Goal: Information Seeking & Learning: Learn about a topic

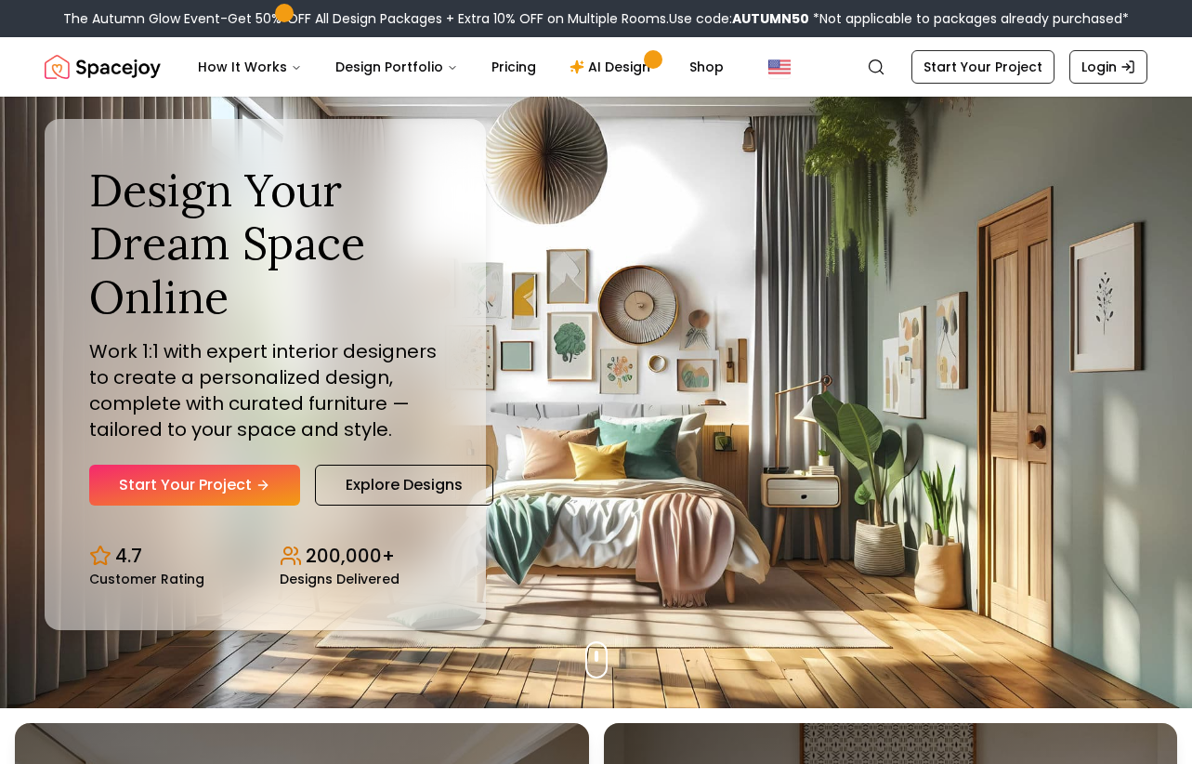
scroll to position [63, 0]
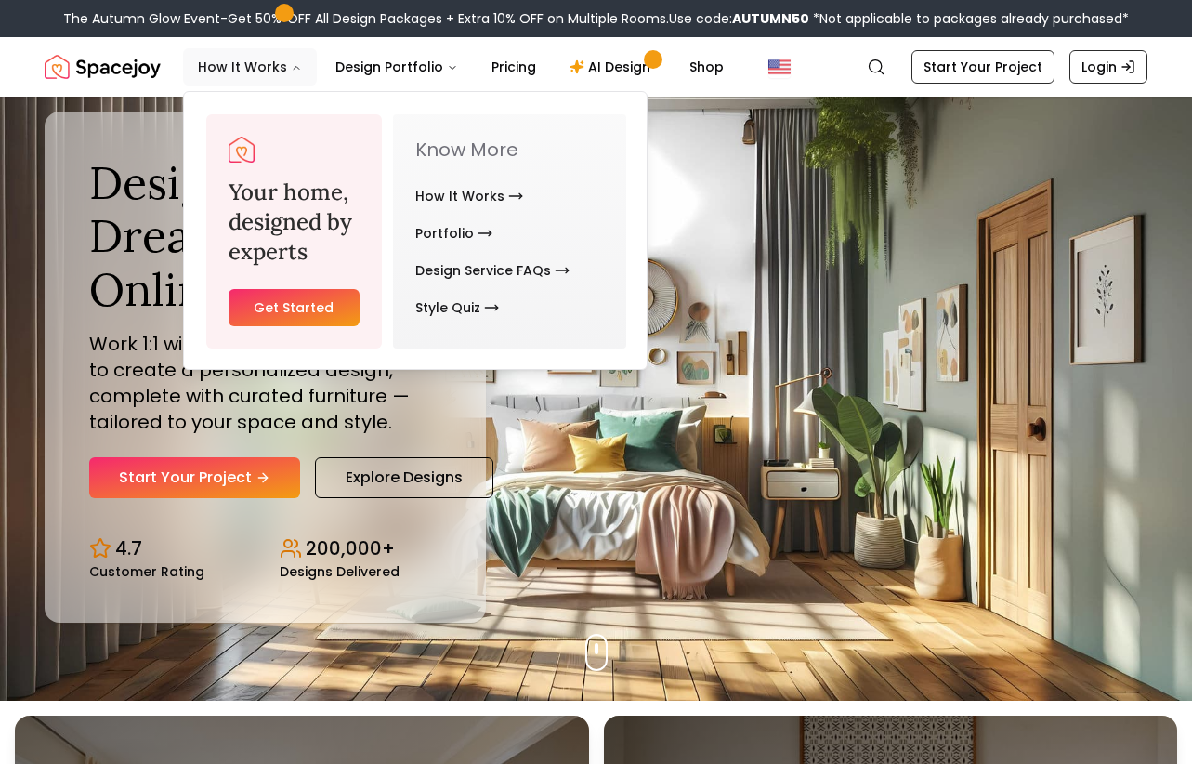
click at [287, 60] on button "How It Works" at bounding box center [250, 66] width 134 height 37
click at [438, 198] on link "How It Works" at bounding box center [469, 195] width 108 height 37
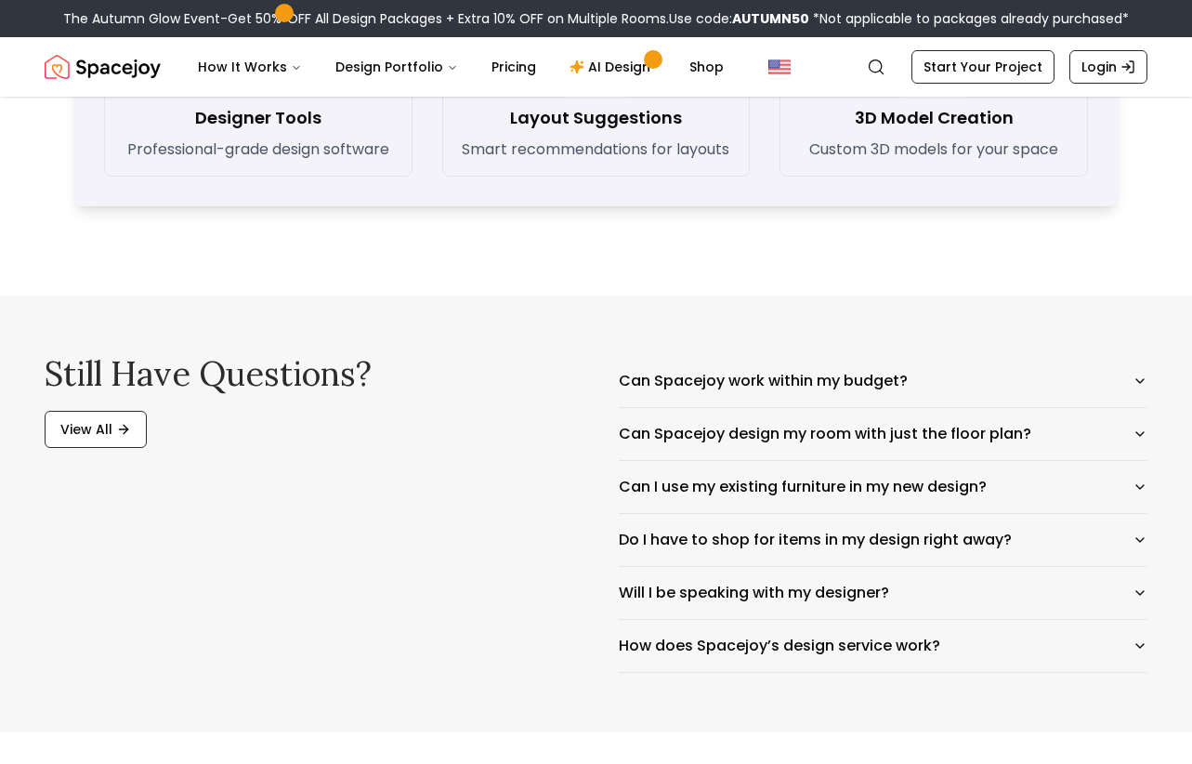
scroll to position [2859, 0]
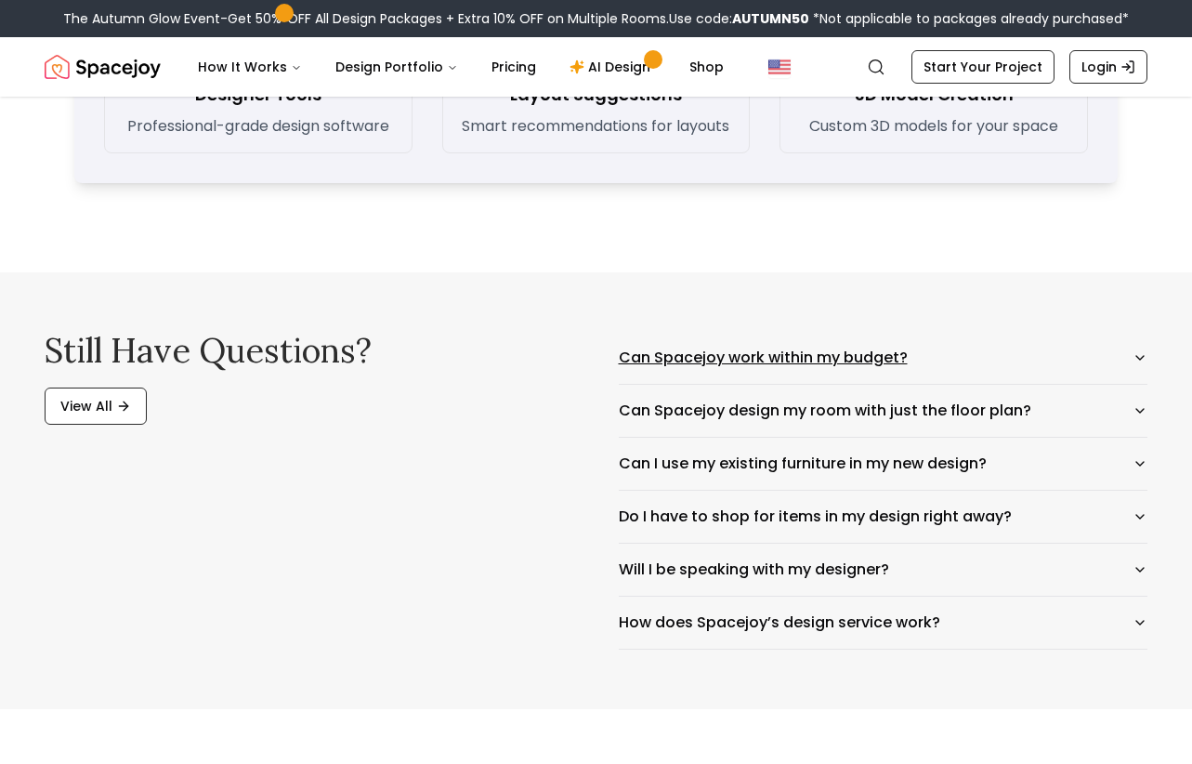
click at [821, 370] on button "Can Spacejoy work within my budget?" at bounding box center [884, 358] width 530 height 52
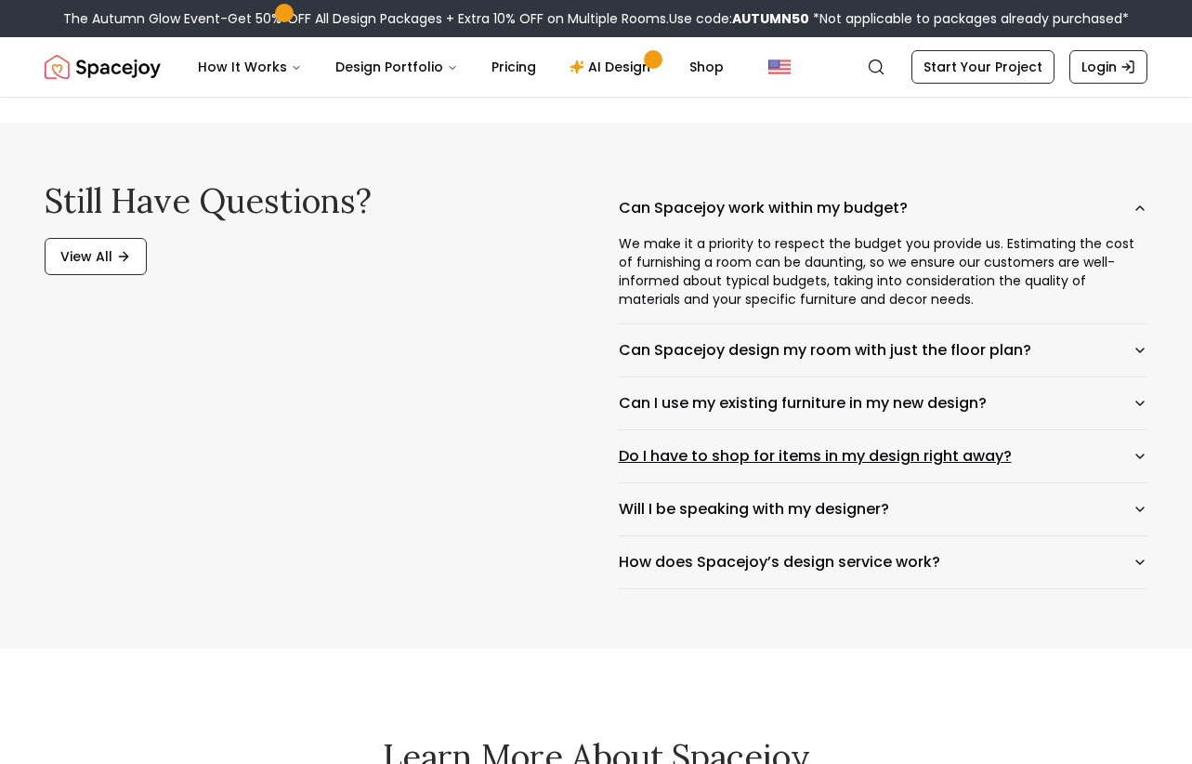
scroll to position [3019, 0]
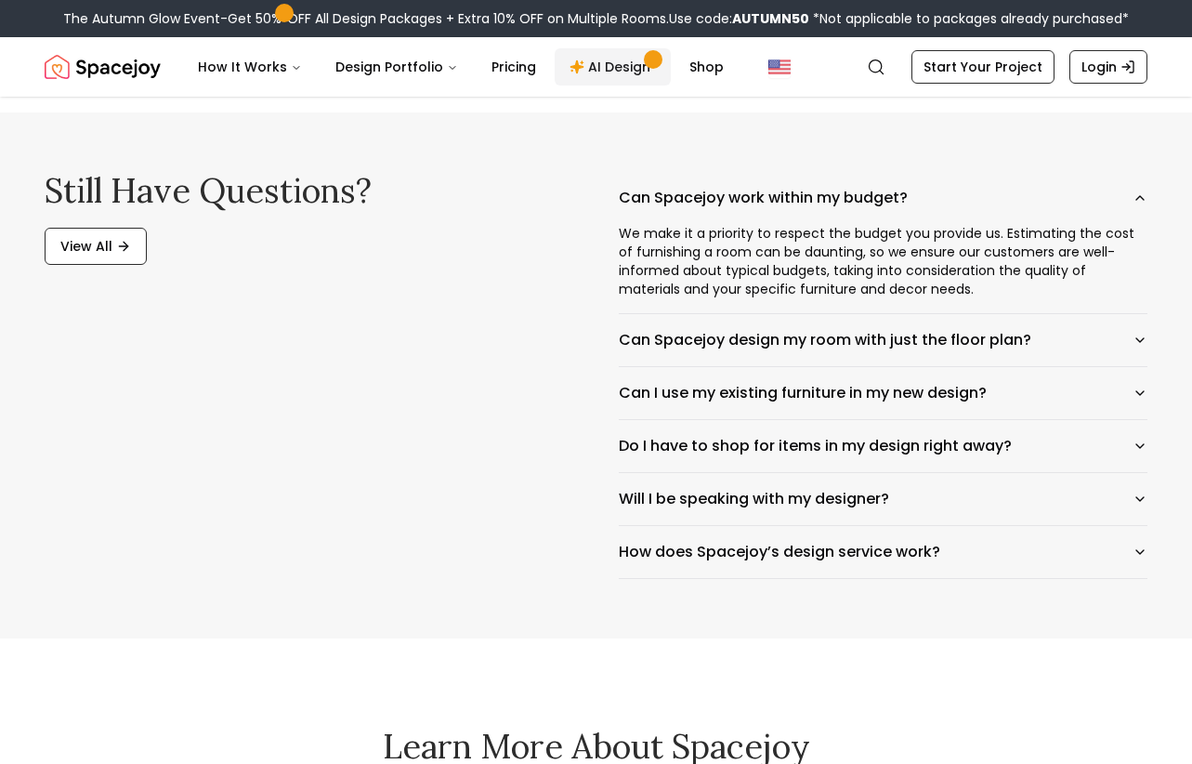
click at [624, 74] on link "AI Design" at bounding box center [613, 66] width 116 height 37
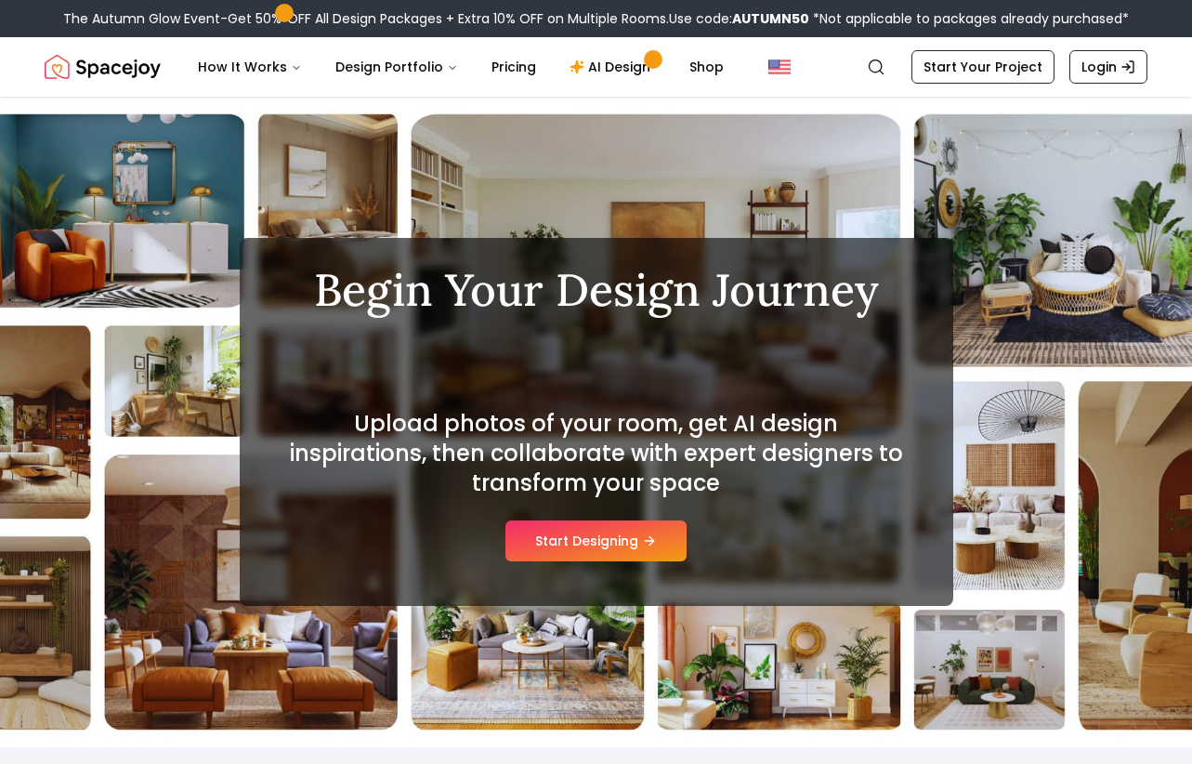
drag, startPoint x: 664, startPoint y: 542, endPoint x: 661, endPoint y: 138, distance: 404.2
click at [662, 138] on div "Begin Your Design Journey Mid-century Modern Upload photos of your room, get AI…" at bounding box center [596, 422] width 1192 height 650
click at [661, 138] on div "Begin Your Design Journey Scandinavian Upload photos of your room, get AI desig…" at bounding box center [596, 422] width 1192 height 650
click at [610, 538] on button "Start Designing" at bounding box center [596, 540] width 181 height 41
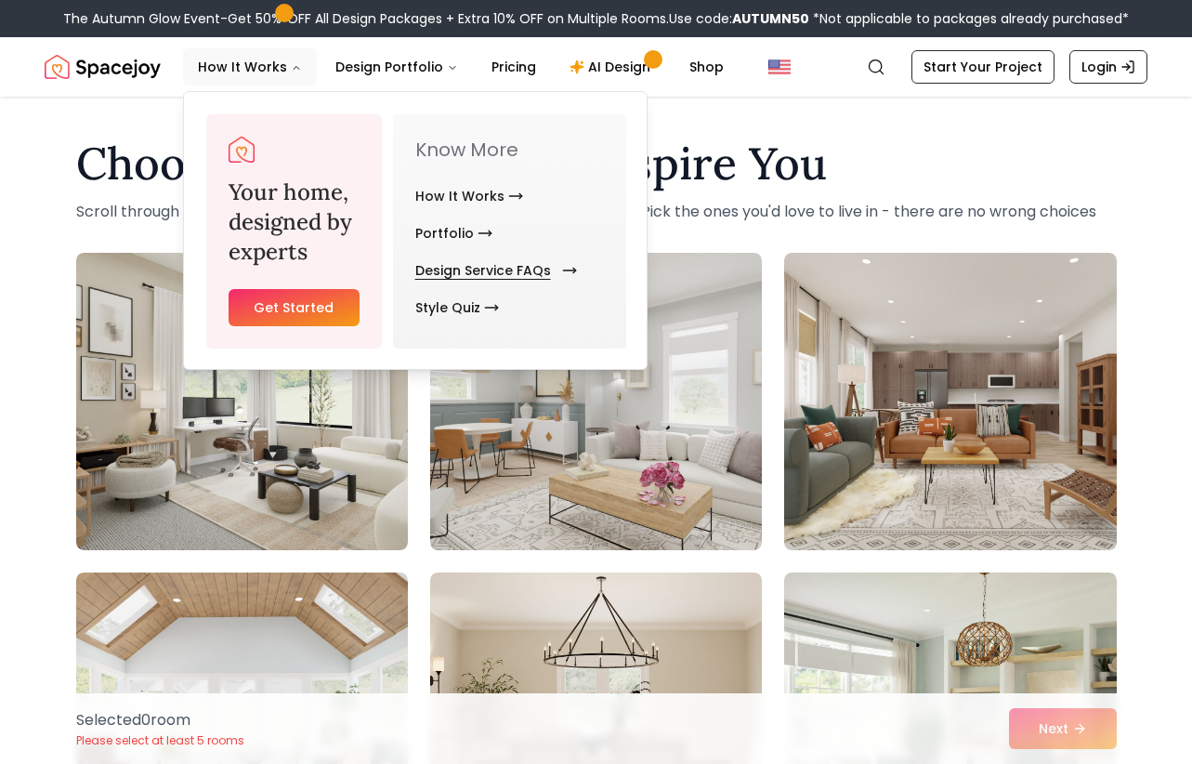
click at [478, 266] on link "Design Service FAQs" at bounding box center [492, 270] width 154 height 37
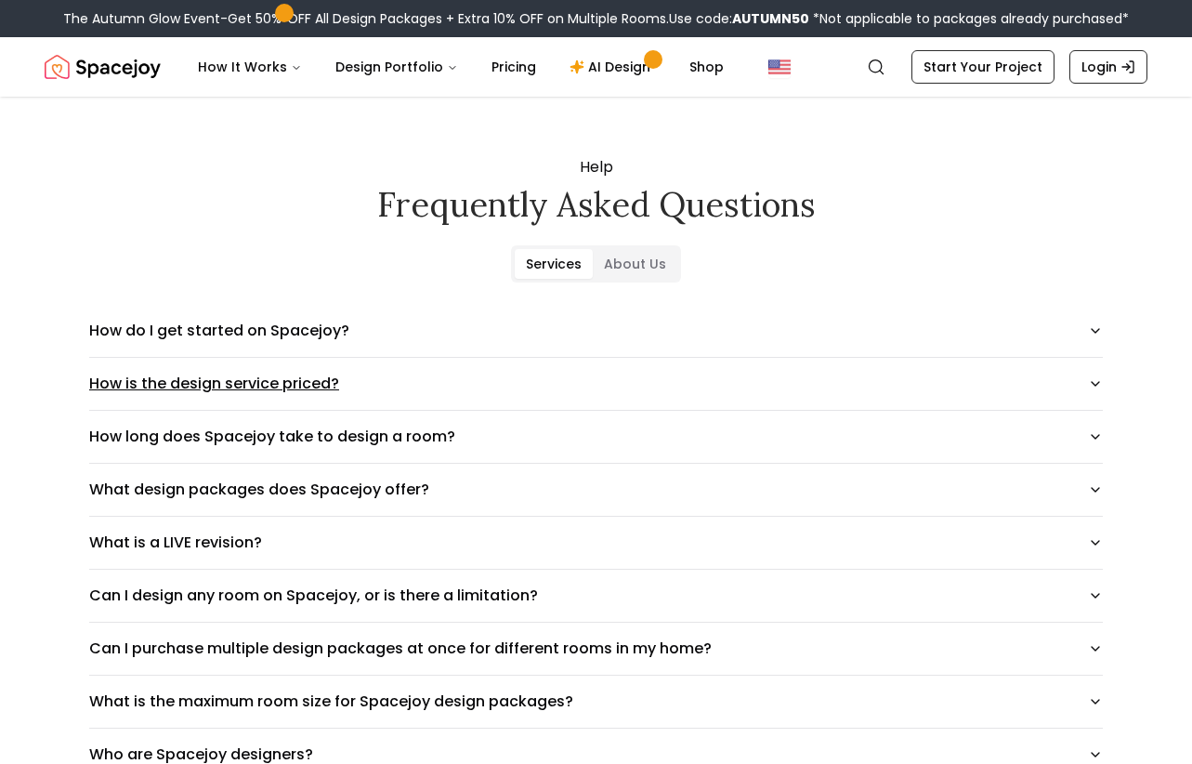
click at [575, 379] on button "How is the design service priced?" at bounding box center [596, 384] width 1014 height 52
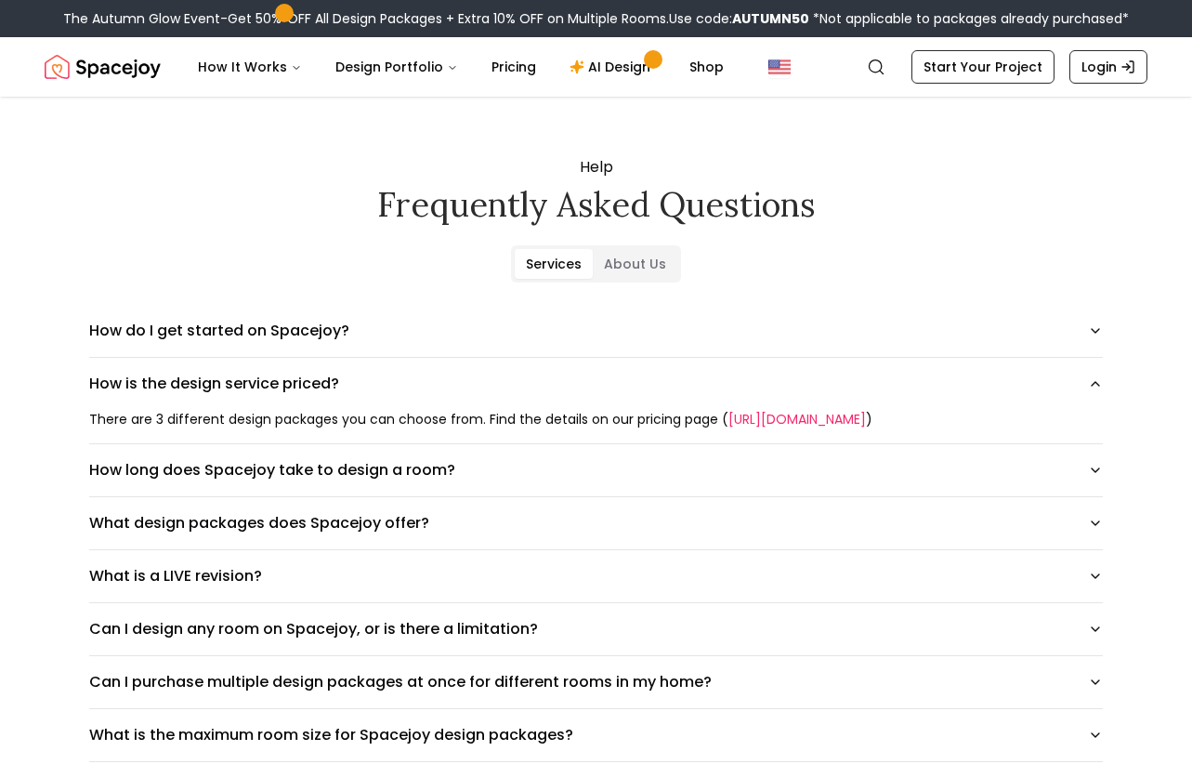
click at [774, 411] on link "https://www.spacejoy.com/pricing" at bounding box center [798, 419] width 138 height 19
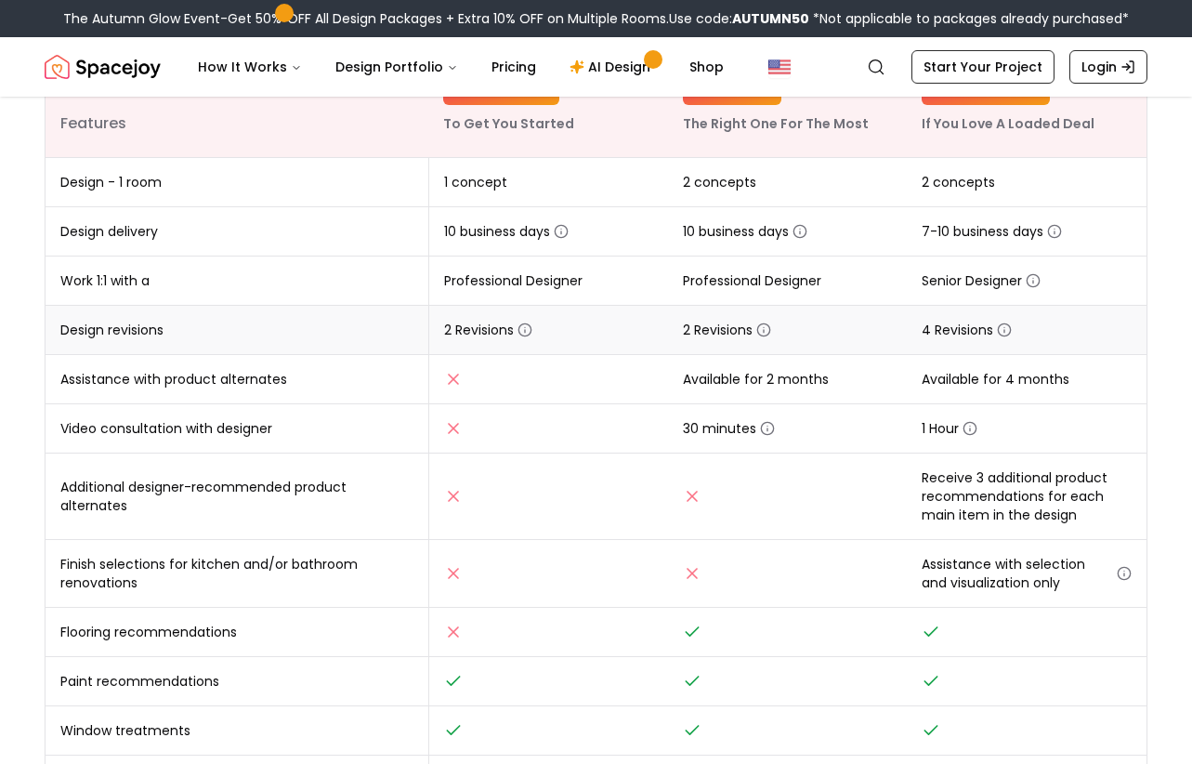
scroll to position [363, 0]
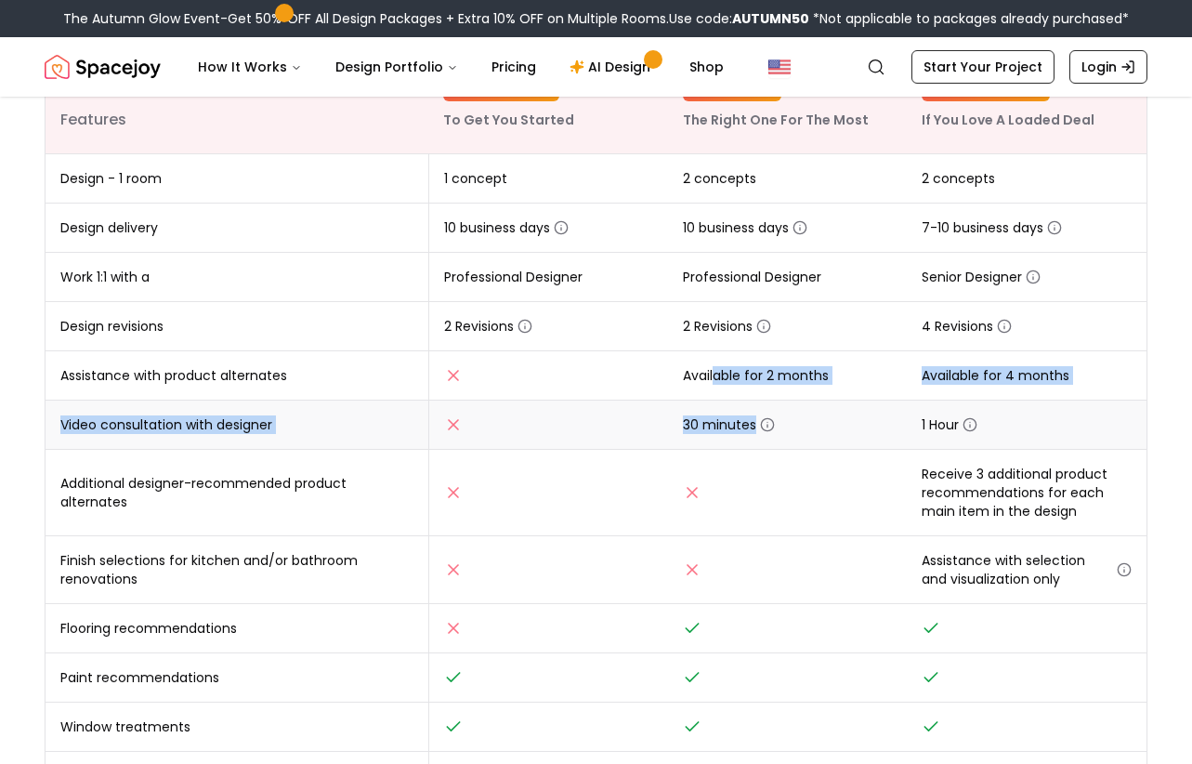
drag, startPoint x: 714, startPoint y: 374, endPoint x: 754, endPoint y: 426, distance: 65.6
click at [754, 426] on tbody "Design - 1 room 1 concept 2 concepts 2 concepts Design delivery 10 business day…" at bounding box center [596, 560] width 1101 height 813
click at [754, 426] on span "30 minutes" at bounding box center [729, 424] width 92 height 19
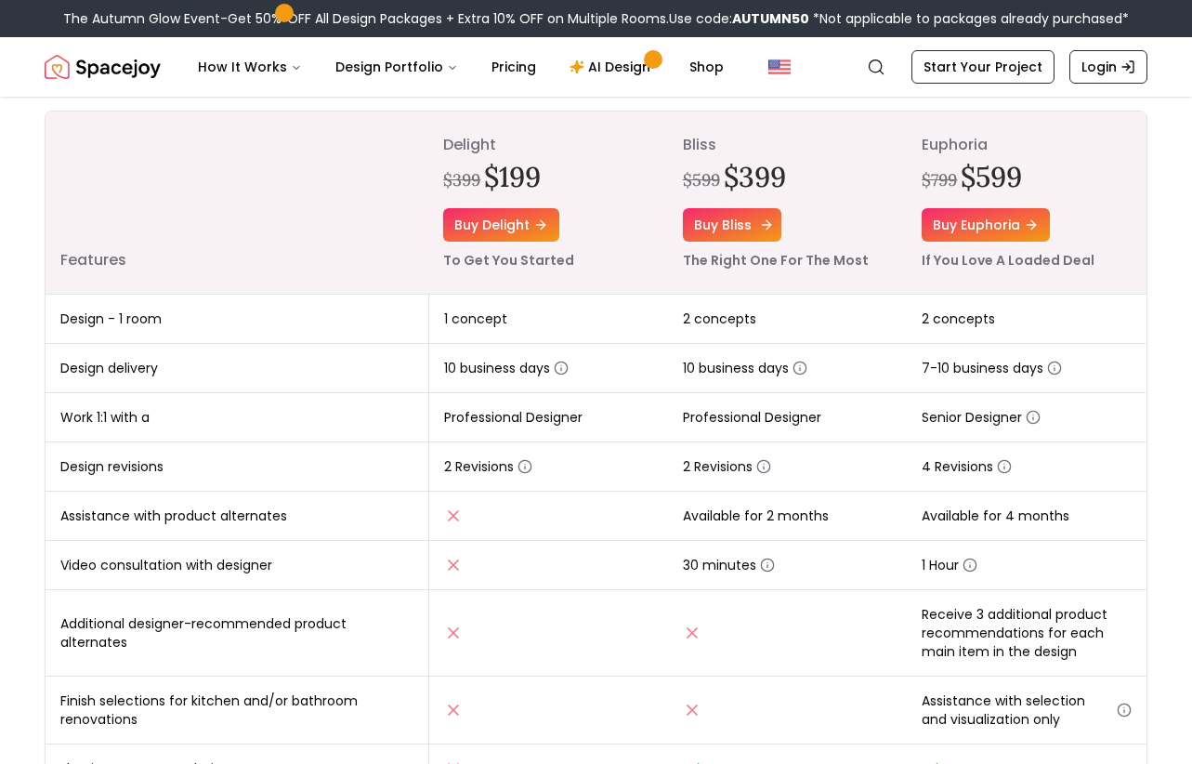
scroll to position [218, 0]
